Goal: Communication & Community: Answer question/provide support

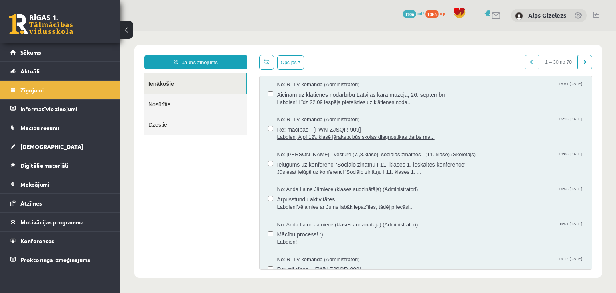
click at [305, 124] on span "Re: mācības - [FWN-ZJSQR-909]" at bounding box center [430, 129] width 307 height 10
click at [39, 50] on span "Sākums" at bounding box center [30, 52] width 20 height 7
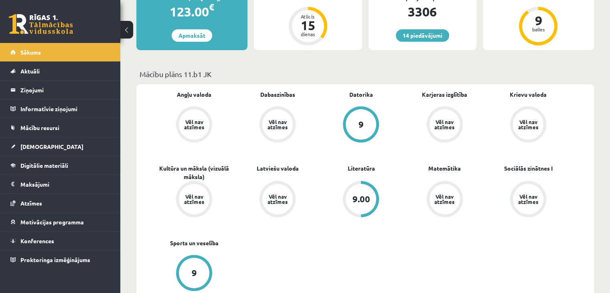
scroll to position [177, 0]
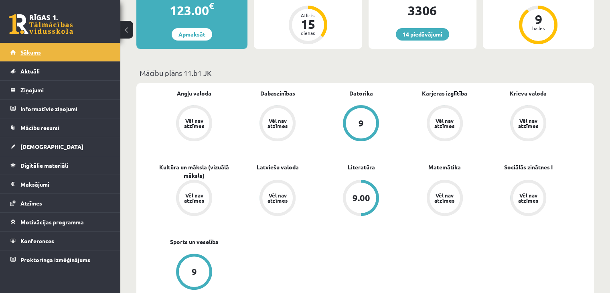
click at [40, 52] on span "Sākums" at bounding box center [30, 52] width 20 height 7
